Goal: Task Accomplishment & Management: Manage account settings

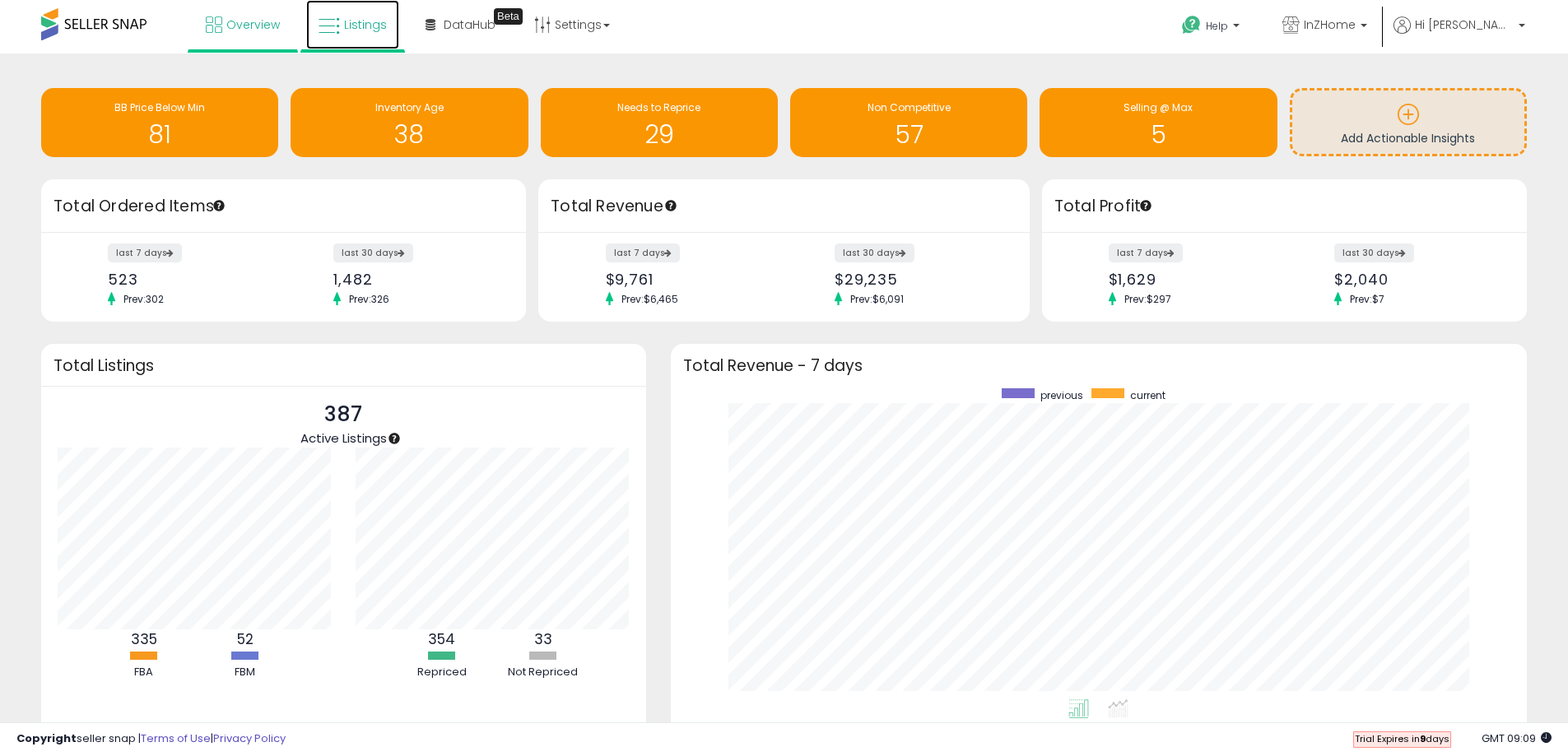
click at [377, 27] on span "Listings" at bounding box center [365, 25] width 43 height 17
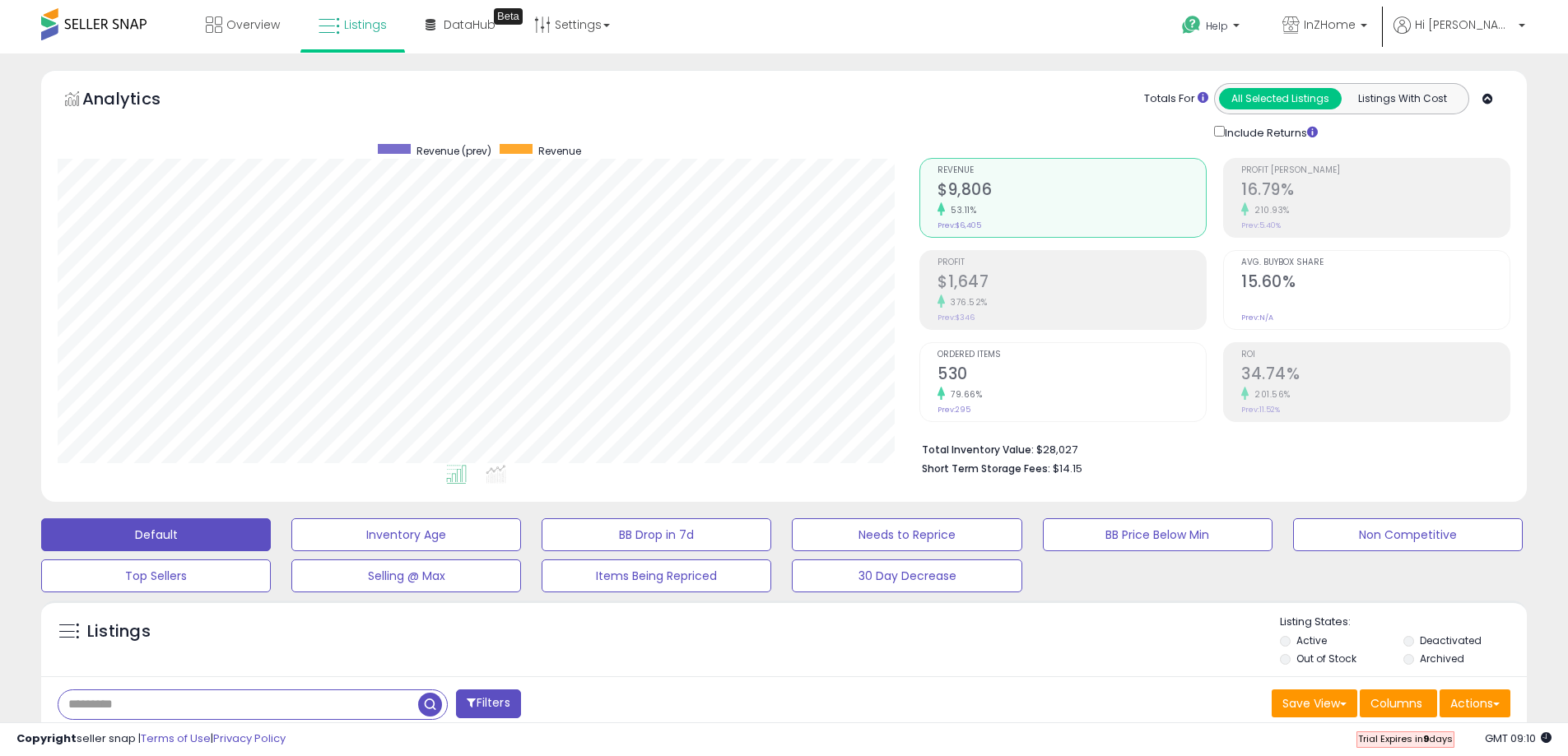
click at [147, 705] on input "text" at bounding box center [239, 705] width 360 height 29
type input "**********"
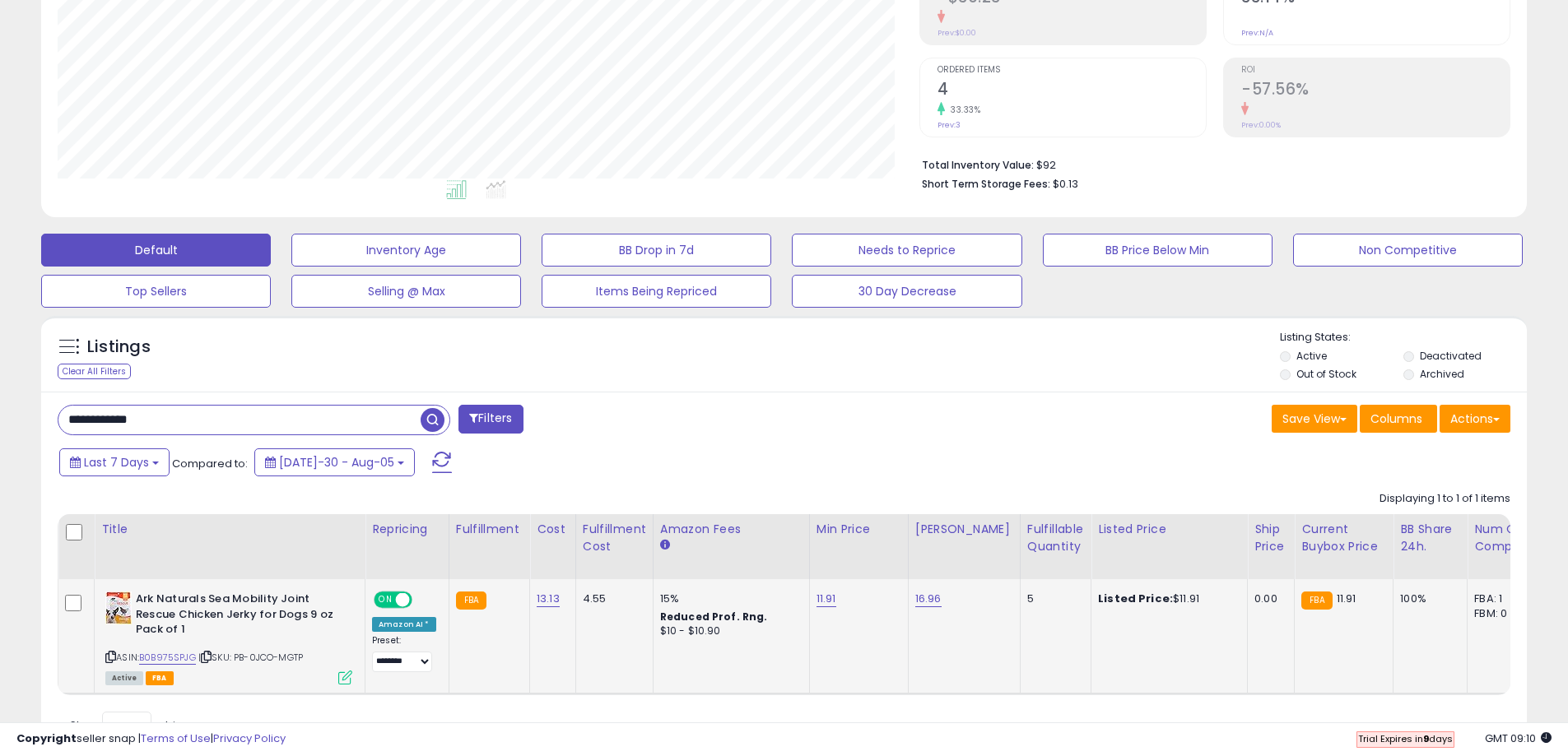
scroll to position [363, 0]
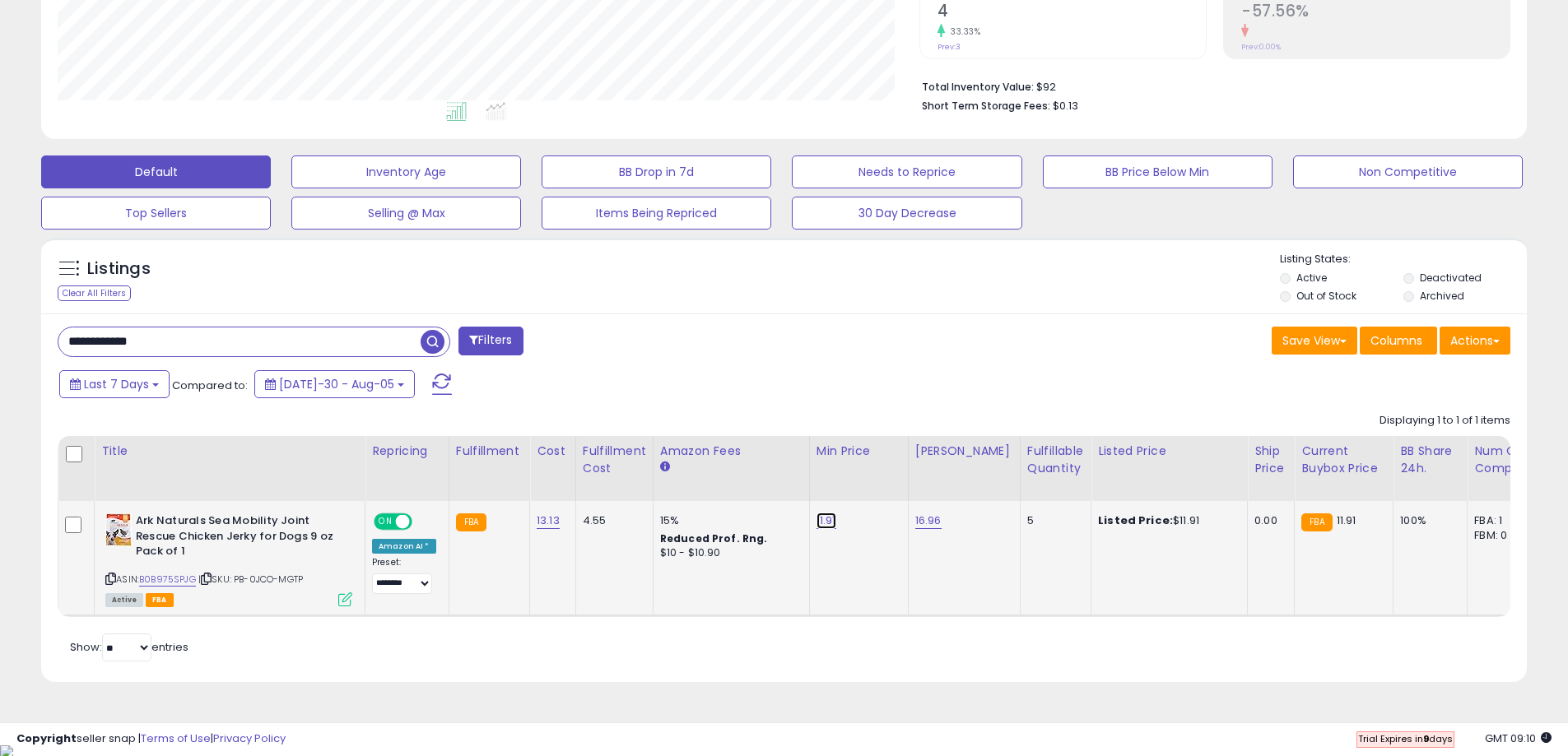
click at [819, 525] on link "11.91" at bounding box center [827, 521] width 20 height 17
type input "*"
type input "*****"
click button "submit" at bounding box center [866, 478] width 28 height 24
click at [926, 522] on link "16.96" at bounding box center [928, 521] width 26 height 17
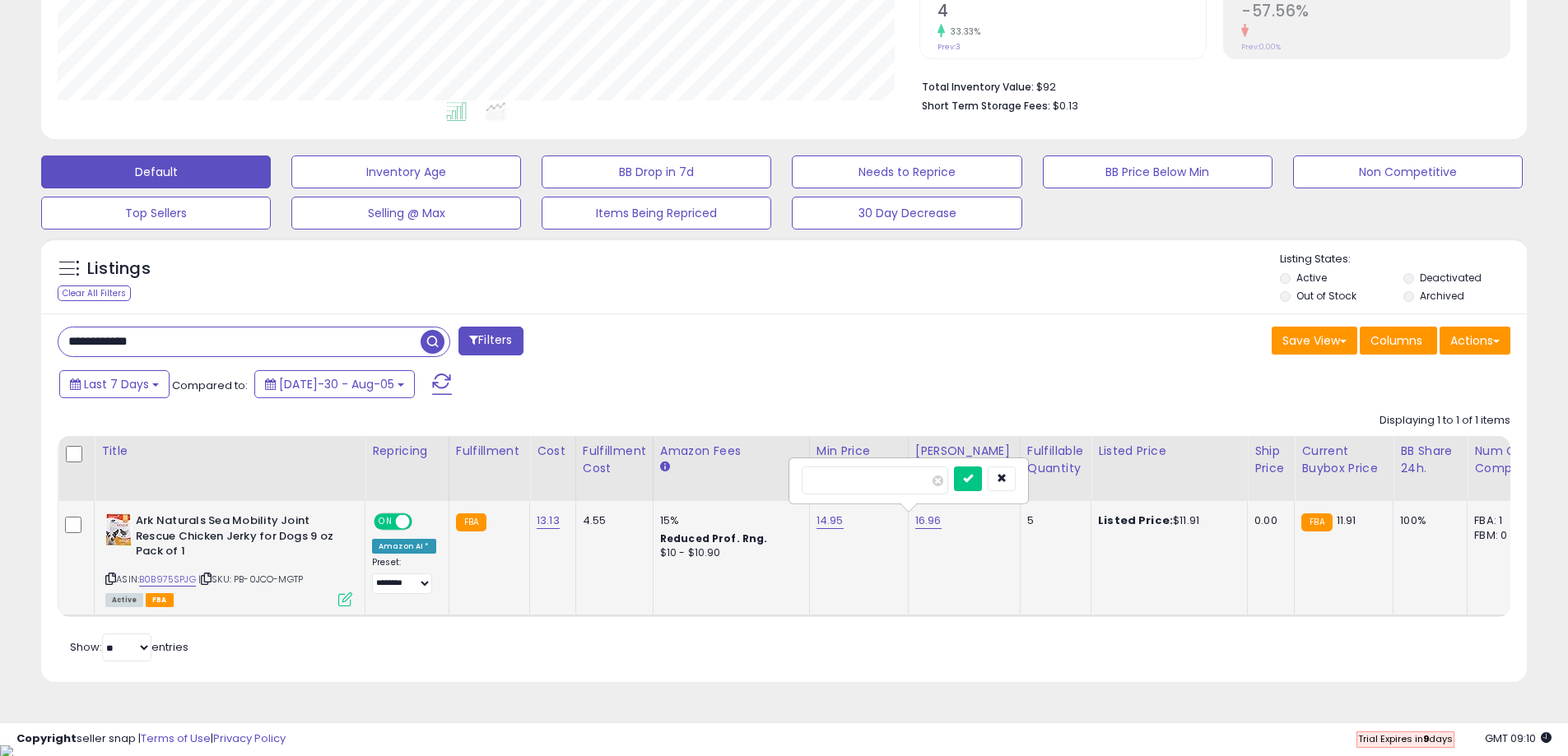
type input "*"
type input "*****"
click button "submit" at bounding box center [967, 478] width 28 height 24
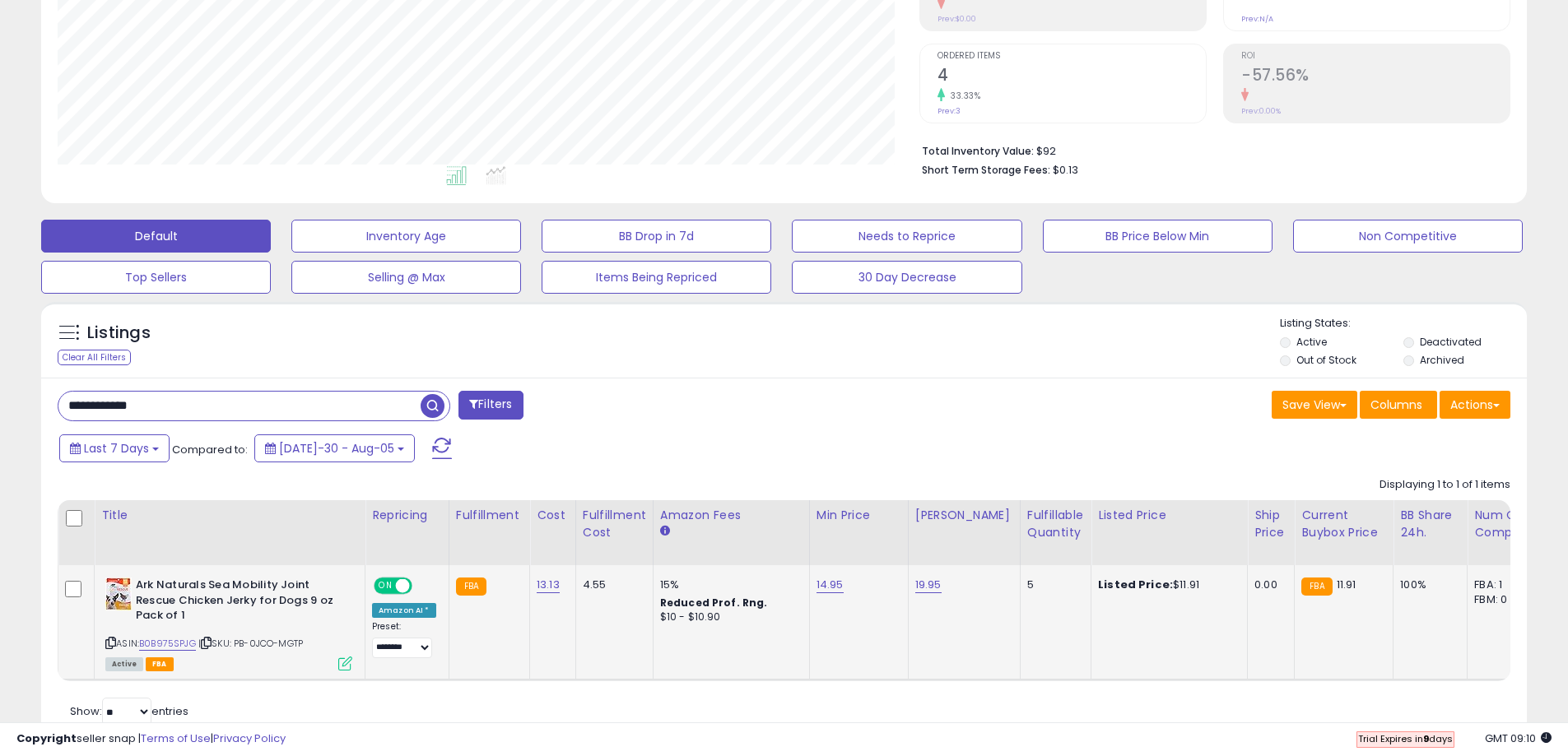
scroll to position [329, 0]
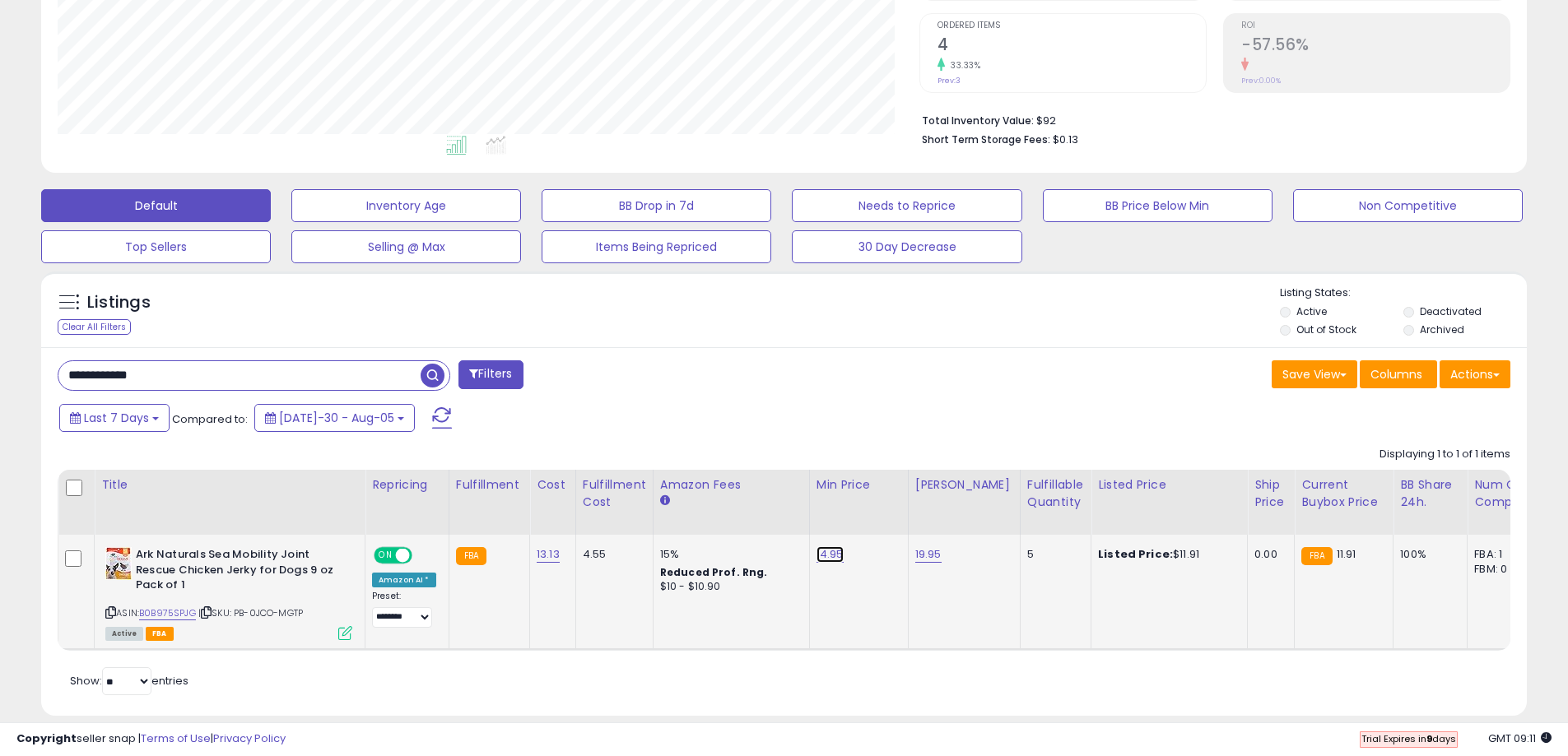
click at [823, 556] on link "14.95" at bounding box center [830, 554] width 27 height 17
drag, startPoint x: 771, startPoint y: 518, endPoint x: 687, endPoint y: 517, distance: 84.0
click at [687, 517] on table "Title Repricing" at bounding box center [1239, 560] width 2363 height 181
type input "*****"
click at [874, 514] on icon "submit" at bounding box center [870, 512] width 10 height 10
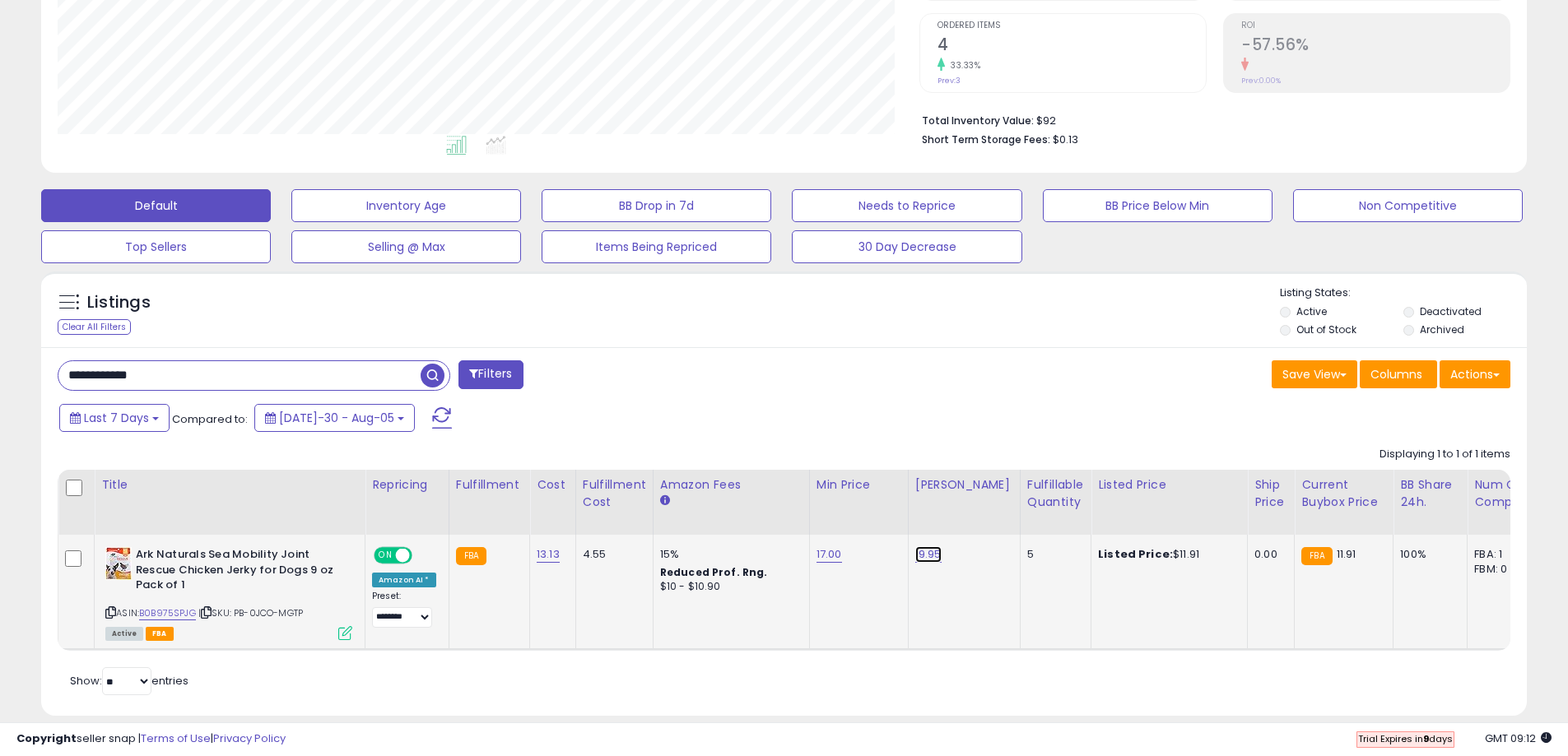
click at [926, 554] on link "19.95" at bounding box center [928, 554] width 26 height 17
drag, startPoint x: 858, startPoint y: 514, endPoint x: 794, endPoint y: 515, distance: 64.0
click at [794, 515] on div "*****" at bounding box center [908, 515] width 237 height 44
type input "*****"
click button "submit" at bounding box center [967, 512] width 28 height 24
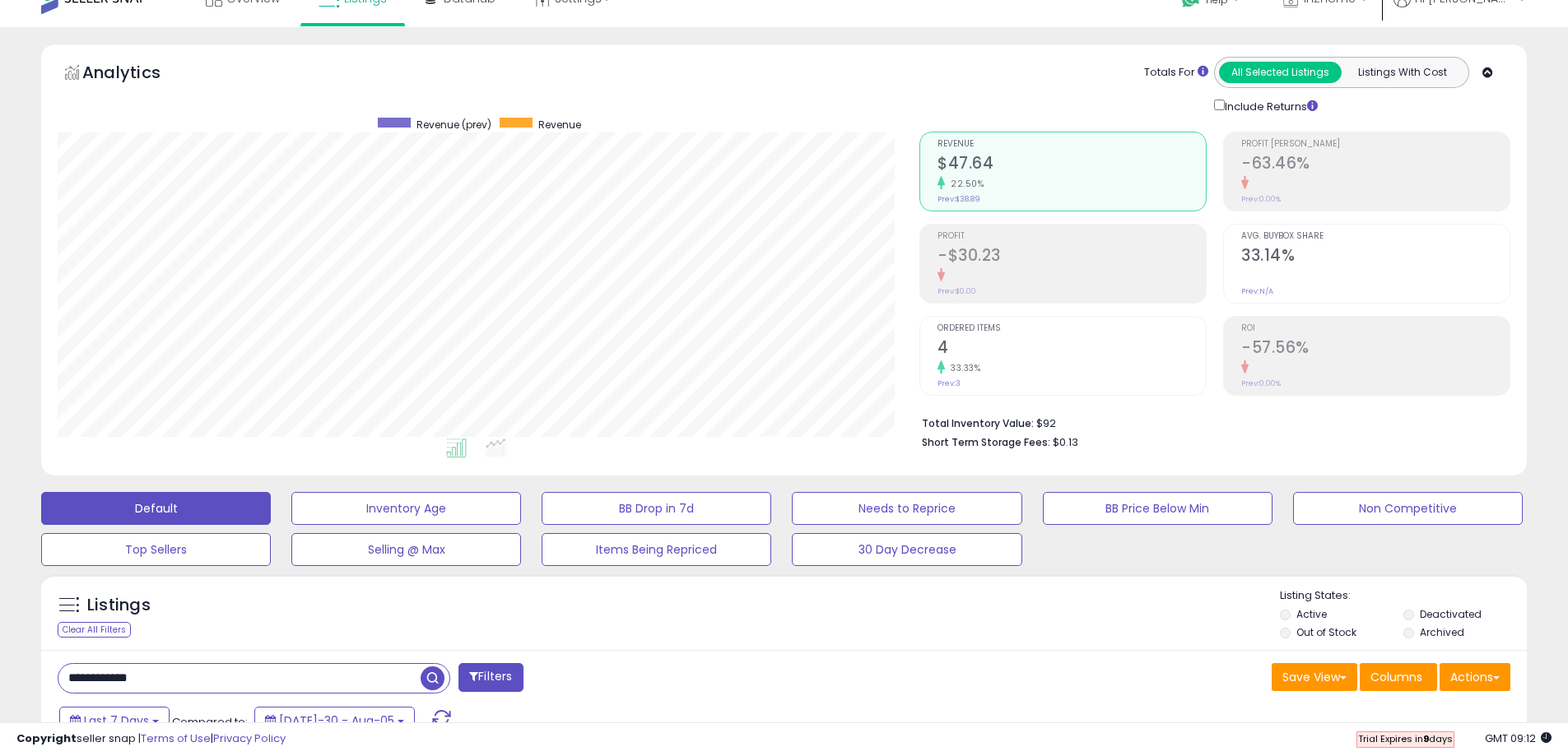
scroll to position [0, 0]
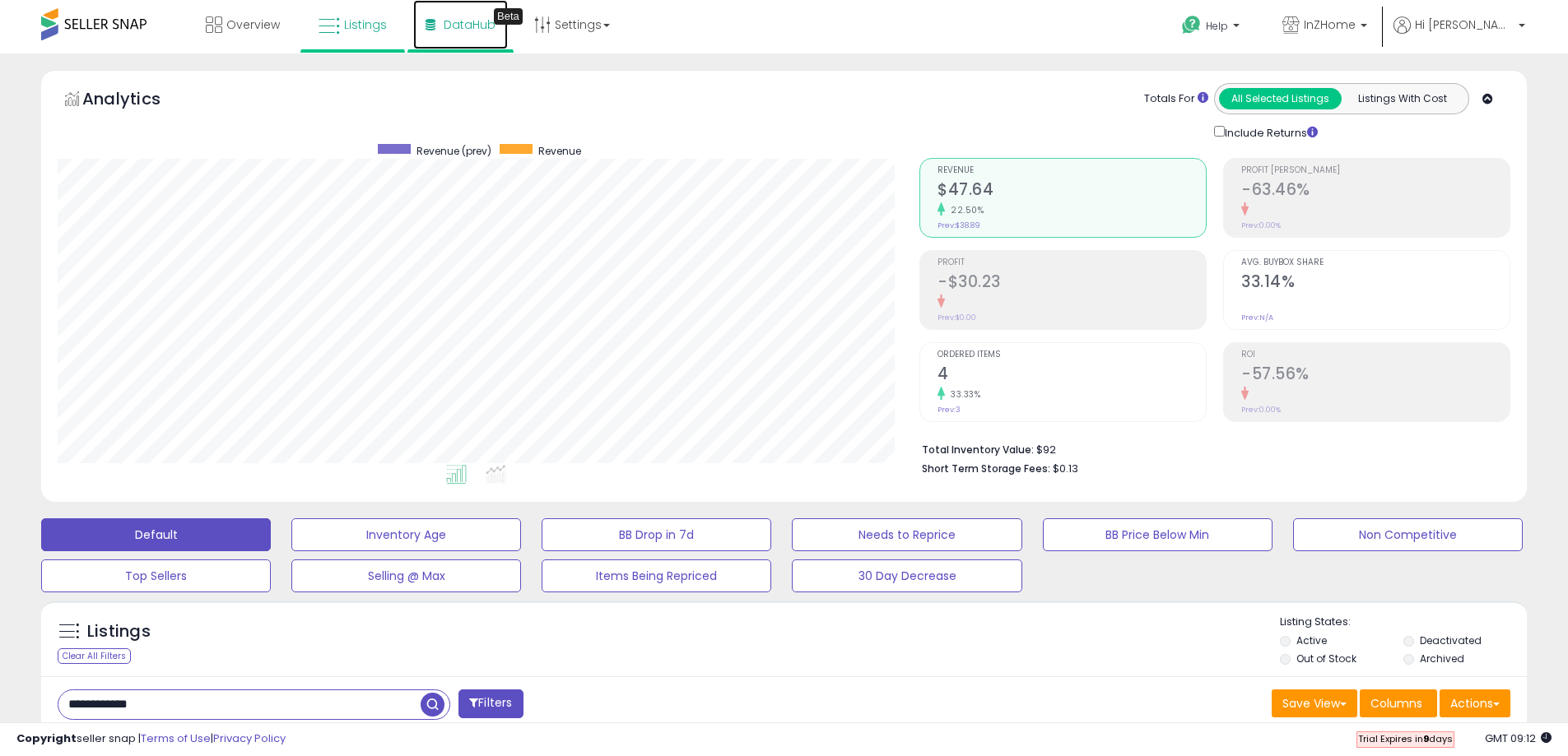
click at [449, 28] on span "DataHub" at bounding box center [470, 25] width 52 height 17
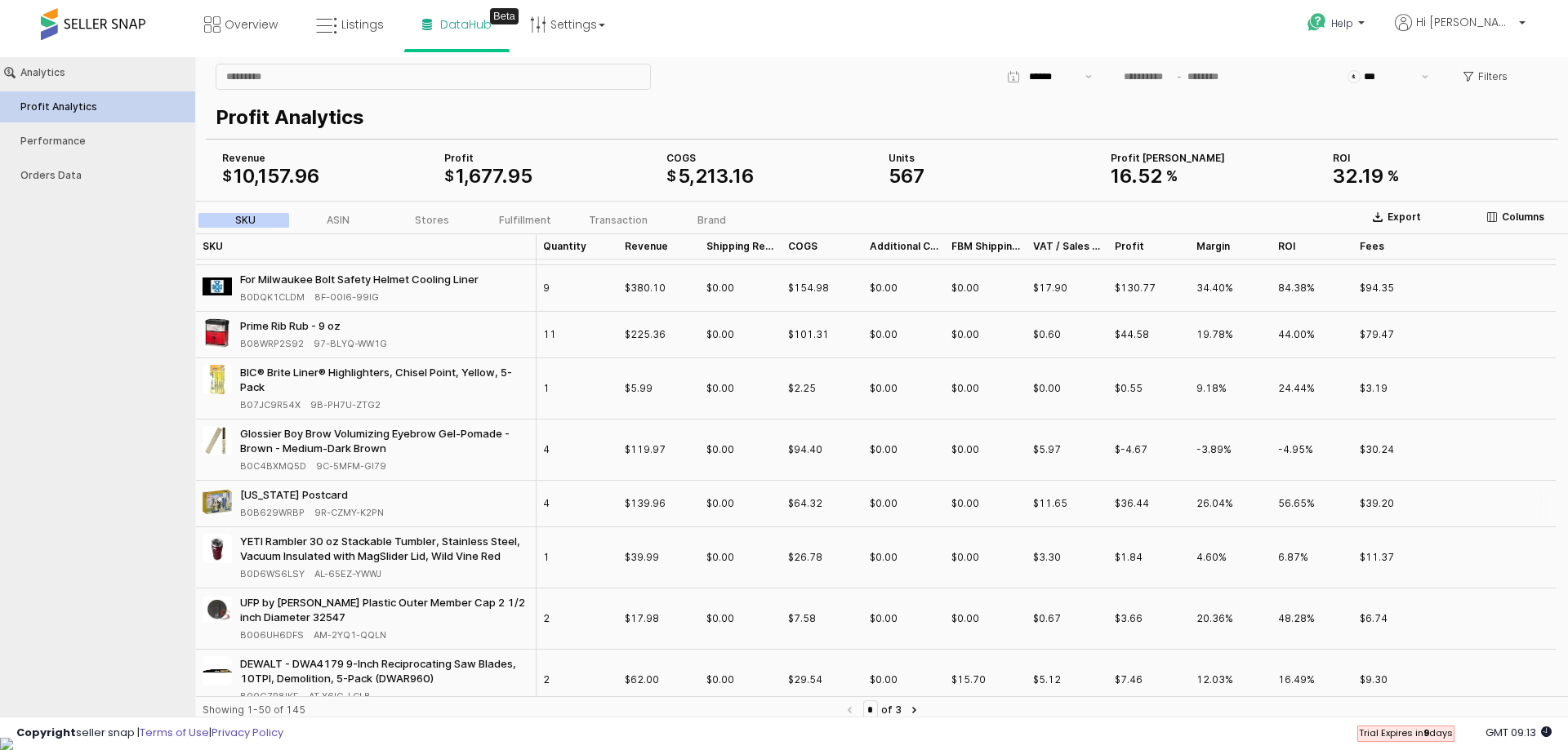
scroll to position [2462, 0]
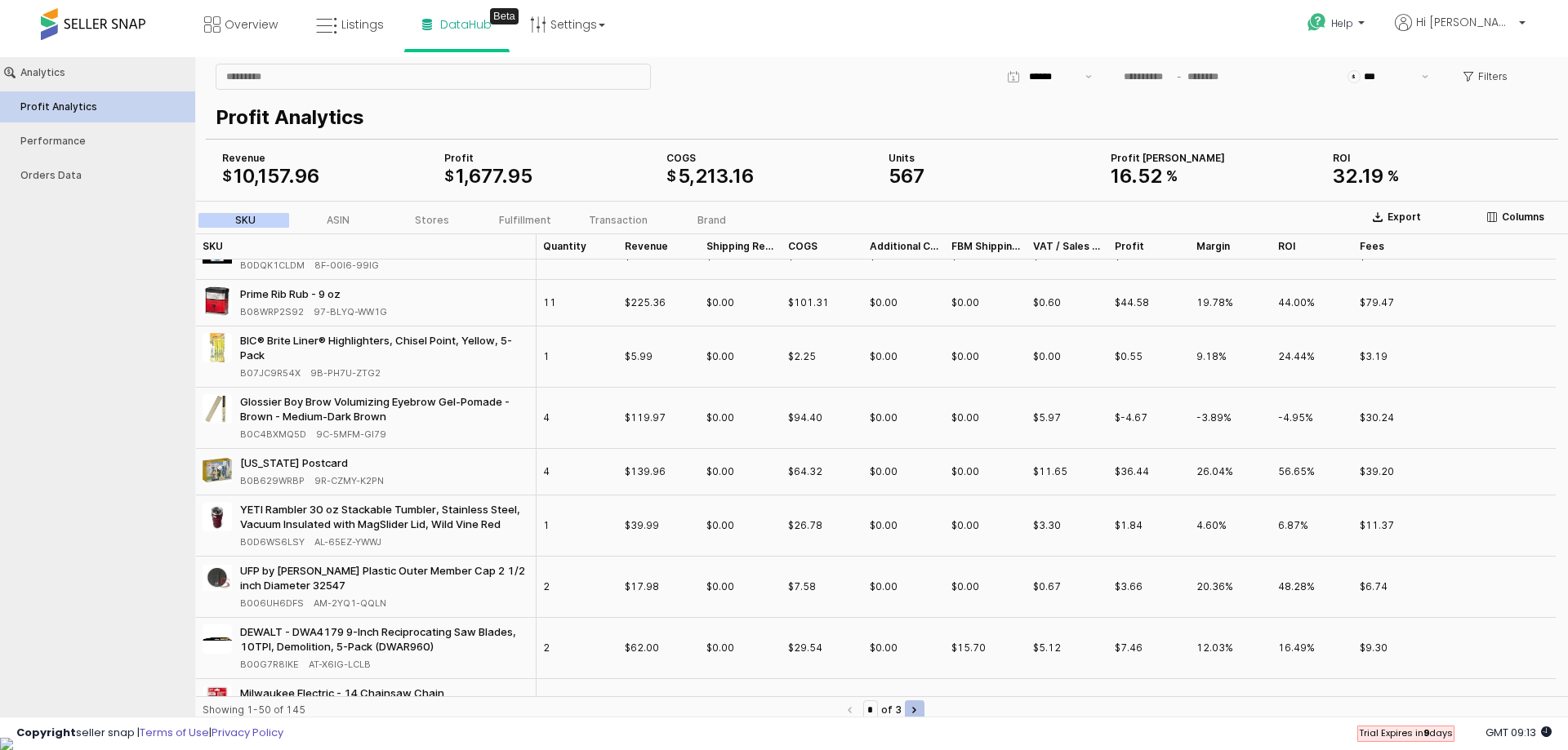
click at [915, 712] on icon "Next page" at bounding box center [914, 710] width 3 height 5
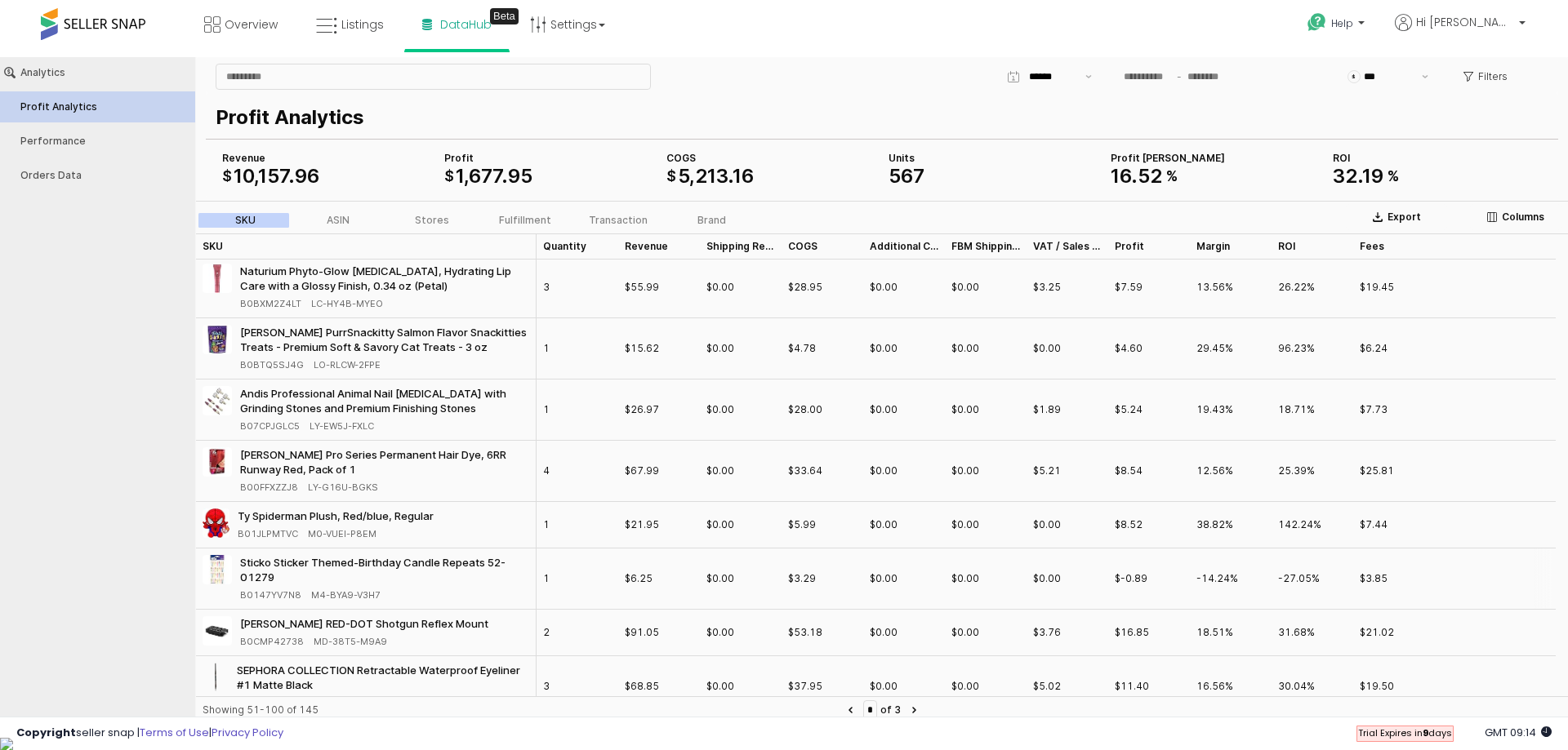
scroll to position [2462, 0]
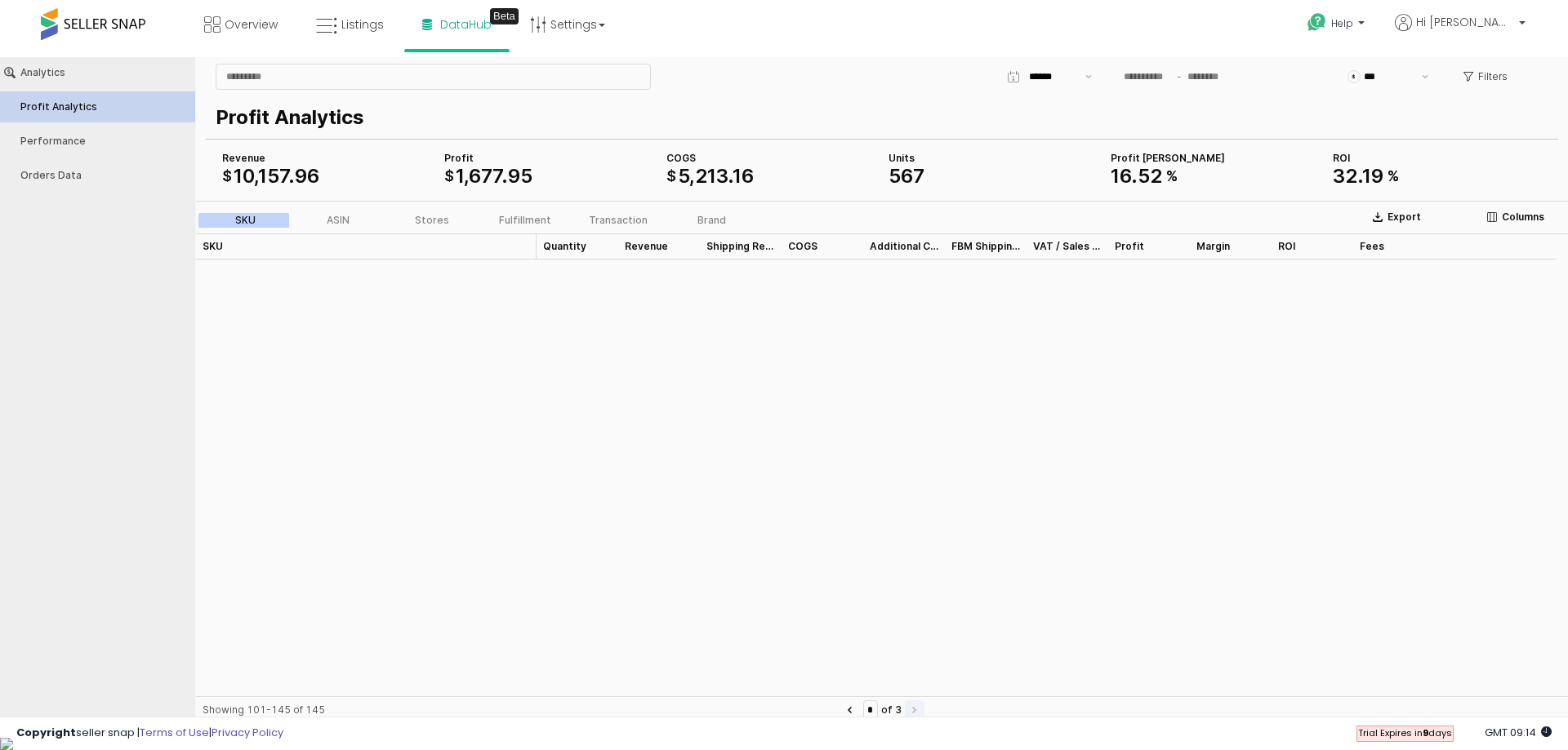
type input "*"
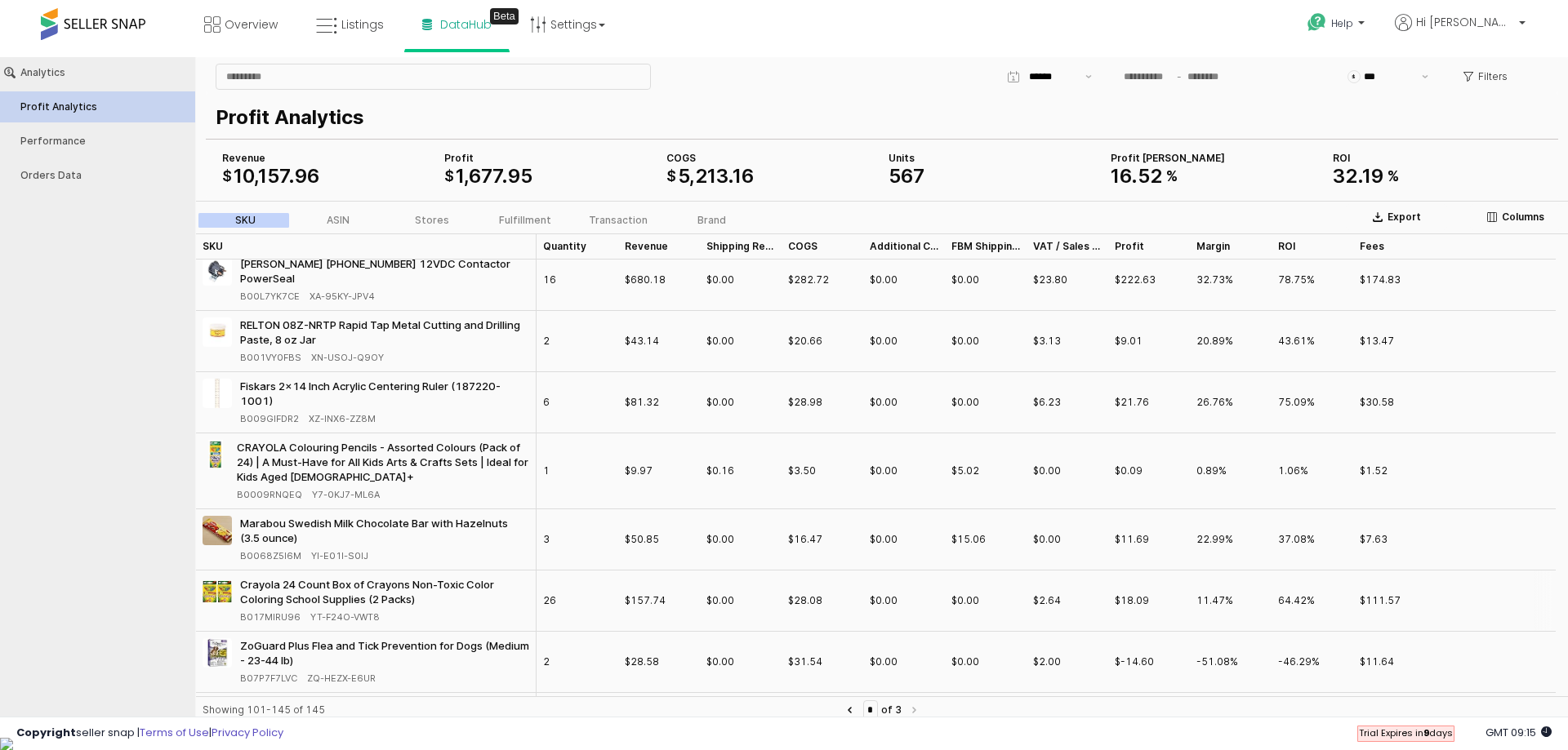
scroll to position [2127, 0]
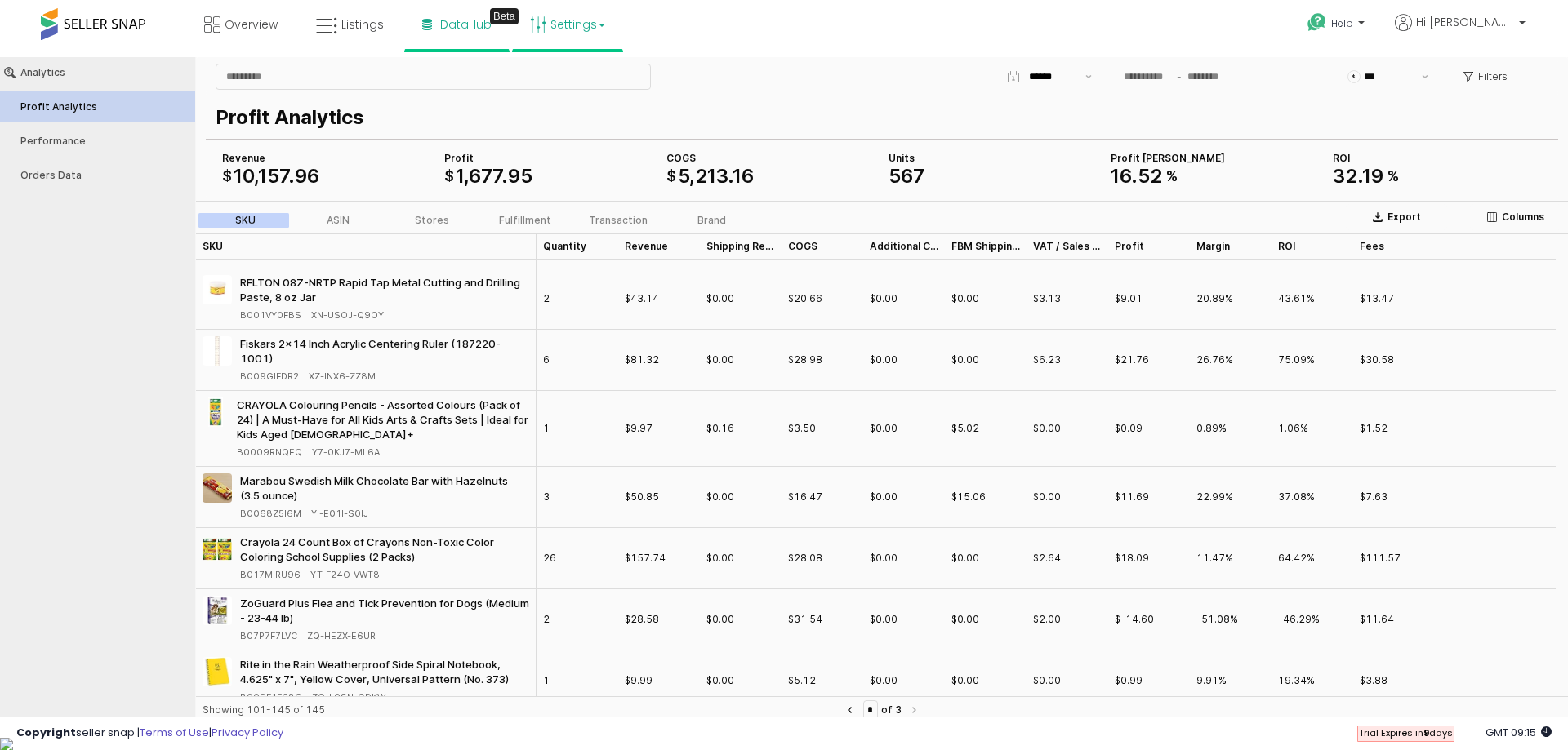
click at [563, 27] on link "Settings" at bounding box center [568, 24] width 100 height 49
click at [563, 80] on link "Store settings" at bounding box center [570, 82] width 73 height 16
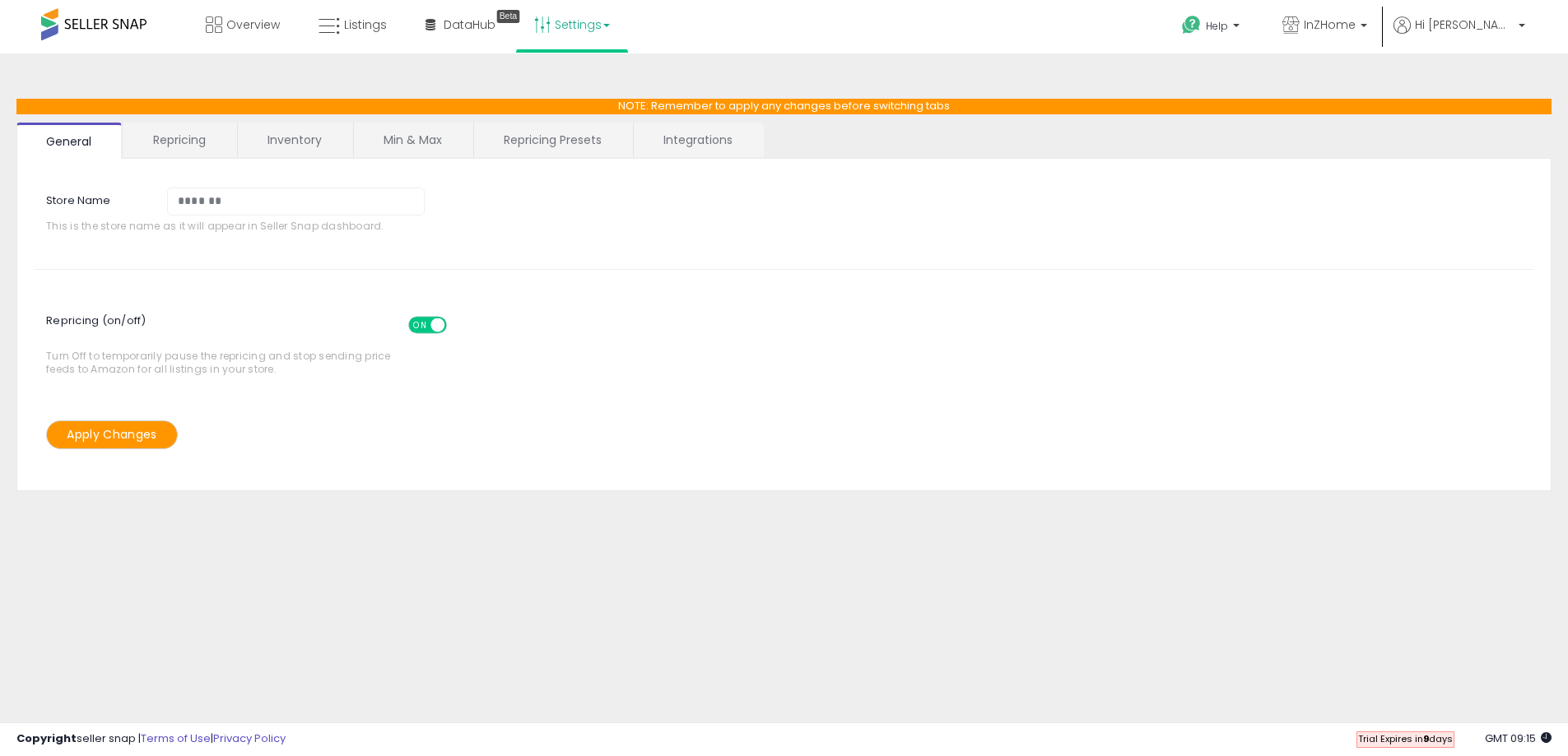
click at [171, 139] on link "Repricing" at bounding box center [179, 139] width 112 height 34
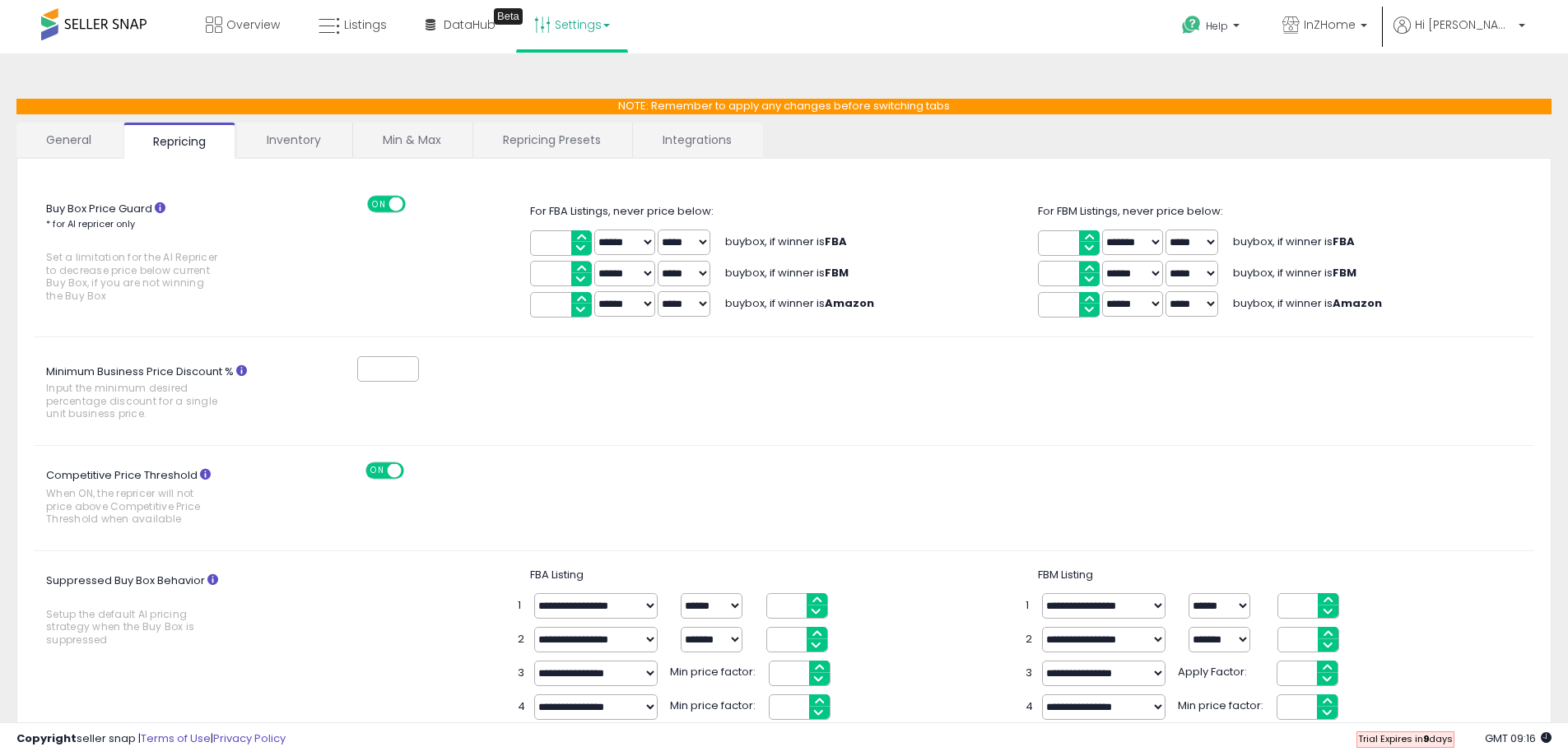
click at [296, 133] on link "Inventory" at bounding box center [293, 139] width 113 height 34
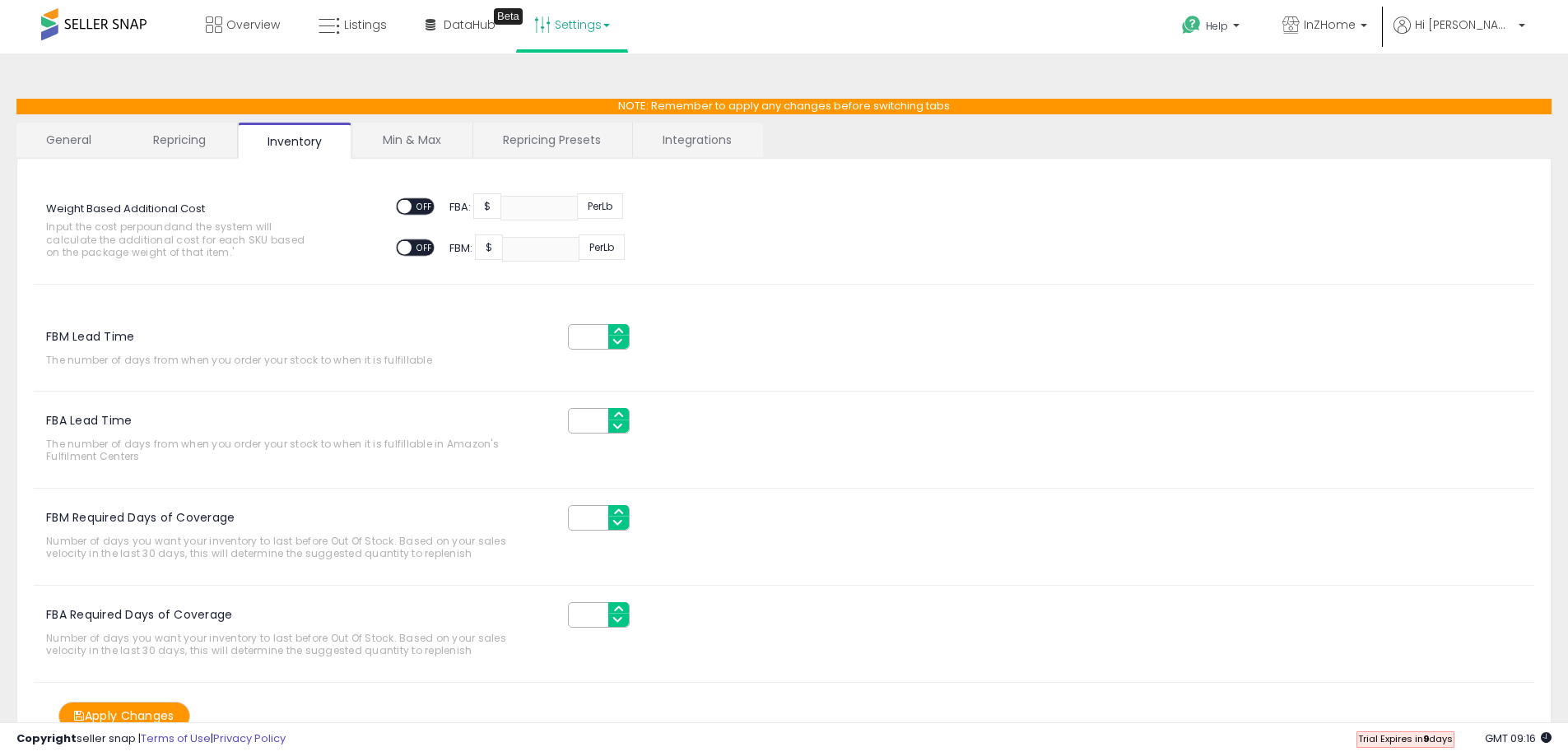
click at [414, 137] on link "Min & Max" at bounding box center [412, 139] width 118 height 34
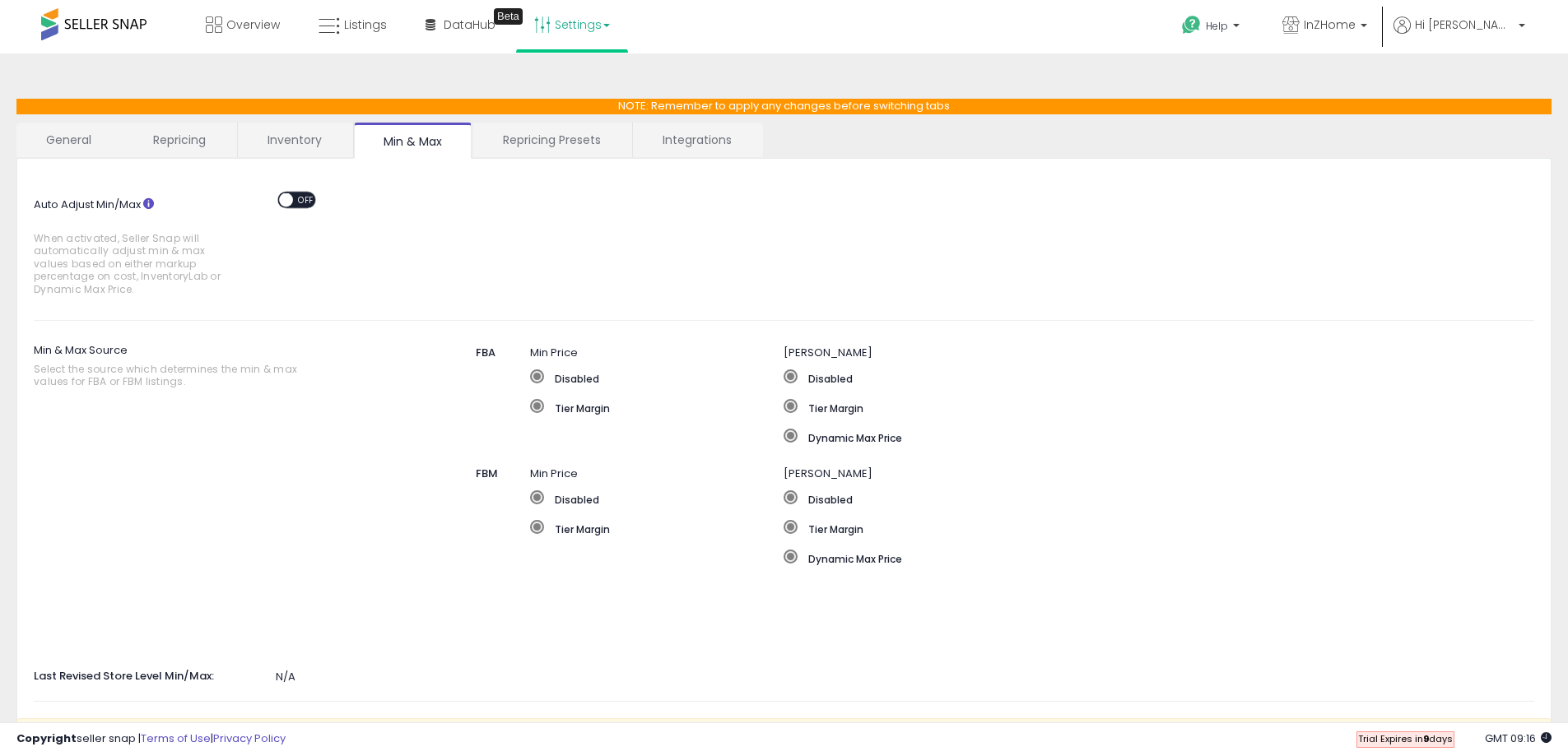
click at [545, 144] on link "Repricing Presets" at bounding box center [551, 139] width 157 height 34
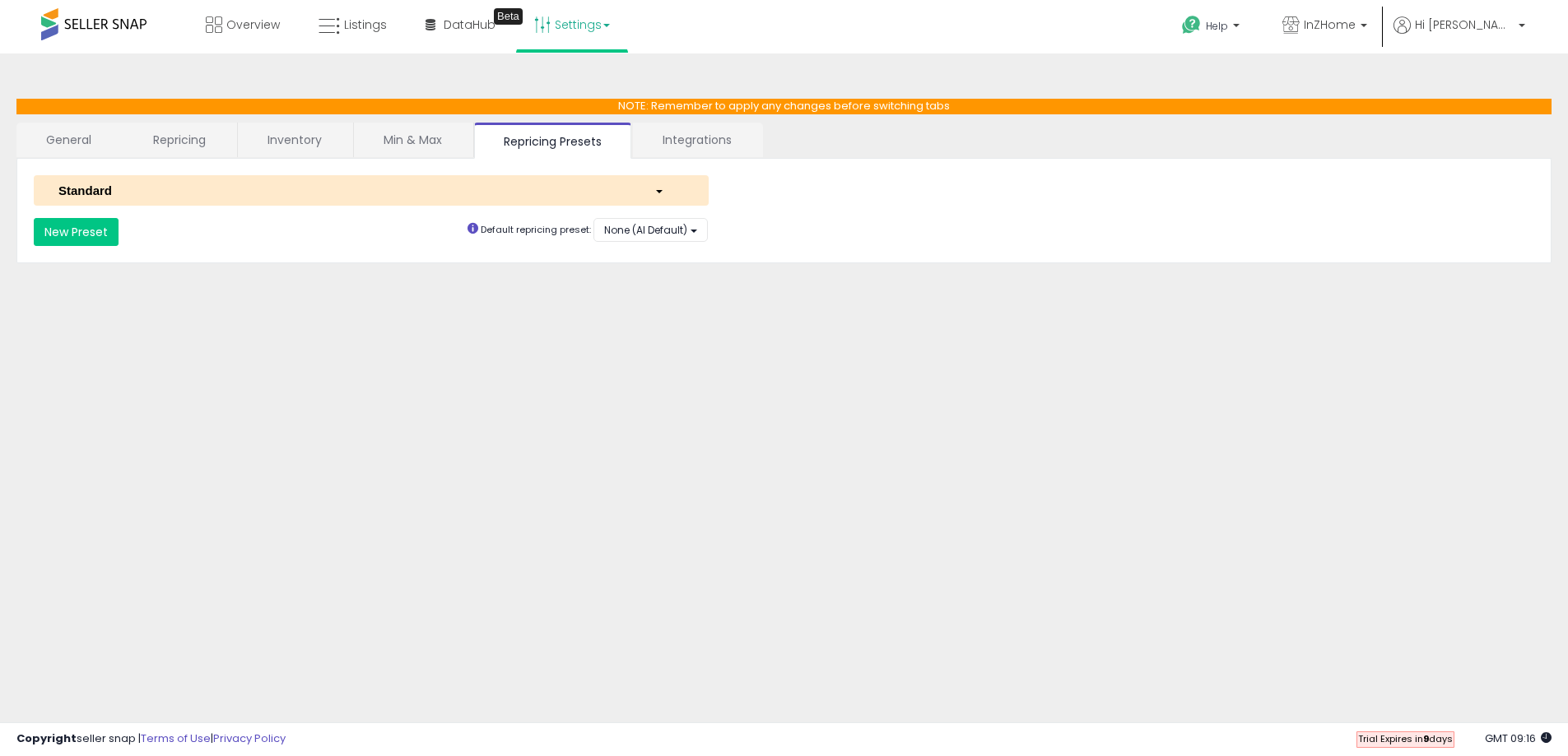
click at [677, 141] on link "Integrations" at bounding box center [697, 139] width 129 height 34
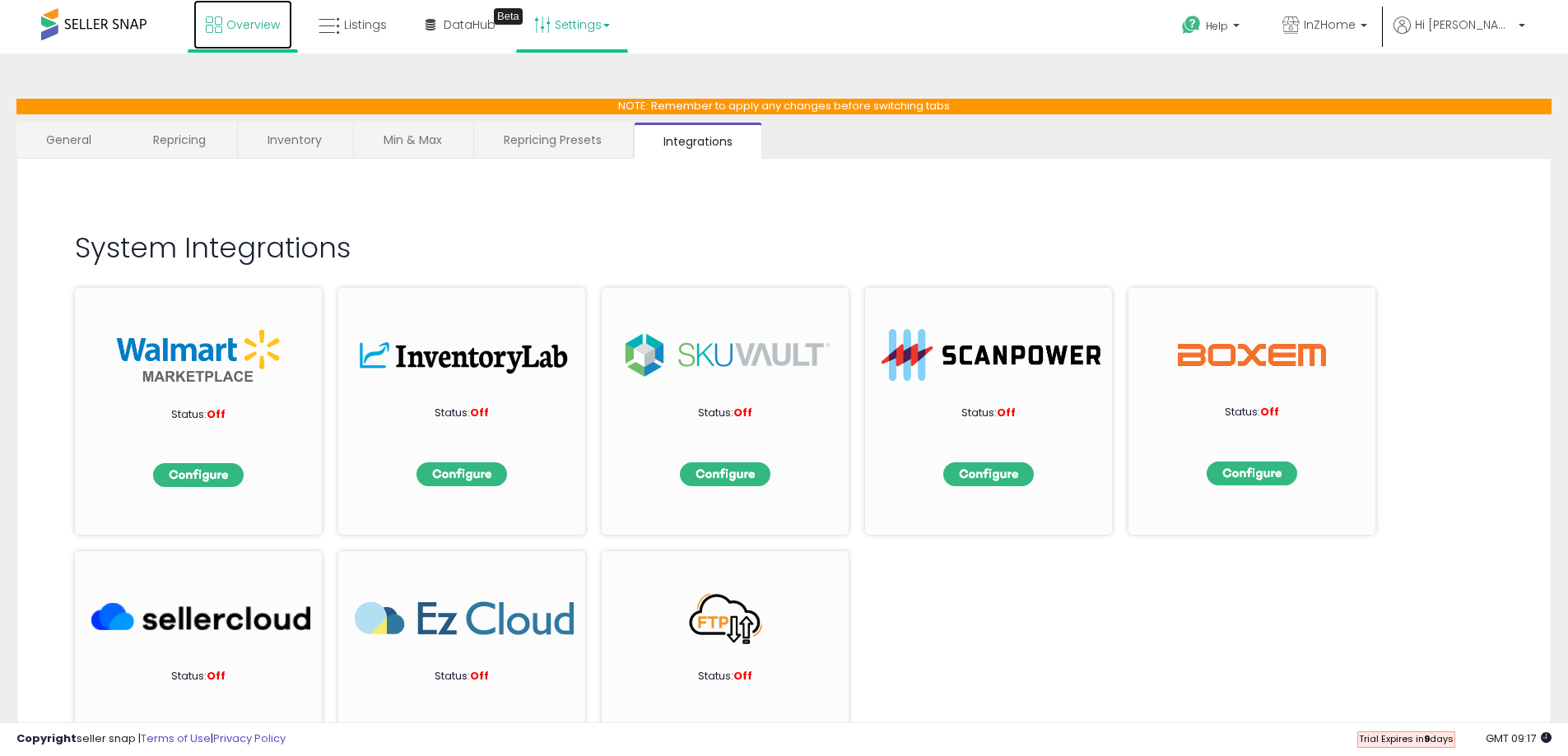
click at [241, 31] on span "Overview" at bounding box center [253, 25] width 54 height 17
